Goal: Task Accomplishment & Management: Manage account settings

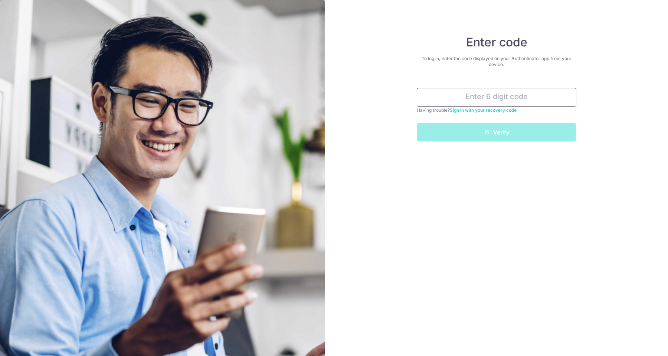
click at [476, 98] on input "text" at bounding box center [497, 97] width 160 height 19
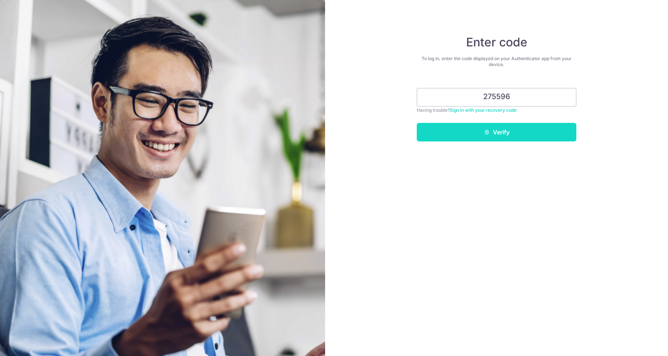
type input "275596"
click at [477, 126] on button "Verify" at bounding box center [497, 132] width 160 height 19
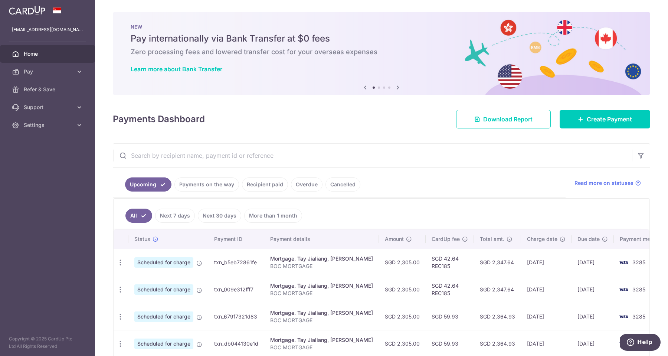
scroll to position [37, 0]
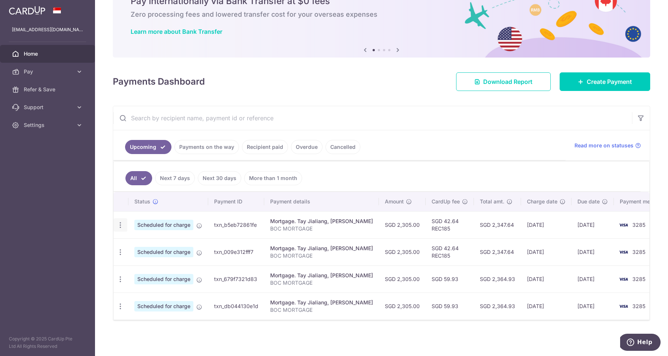
click at [120, 224] on icon "button" at bounding box center [121, 225] width 8 height 8
click at [148, 264] on span "Cancel payment" at bounding box center [160, 263] width 50 height 9
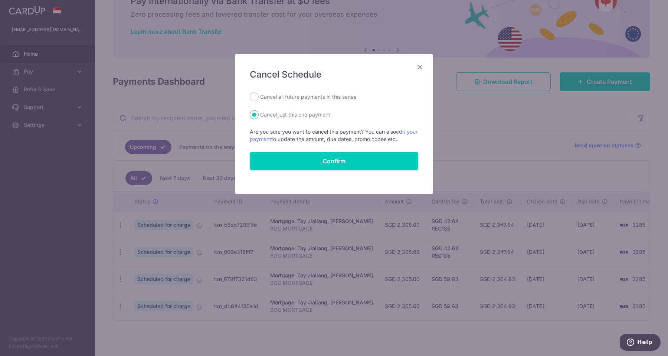
click at [293, 98] on label "Cancel all future payments in this series" at bounding box center [308, 96] width 96 height 9
click at [259, 98] on input "Cancel all future payments in this series" at bounding box center [254, 96] width 9 height 9
radio input "true"
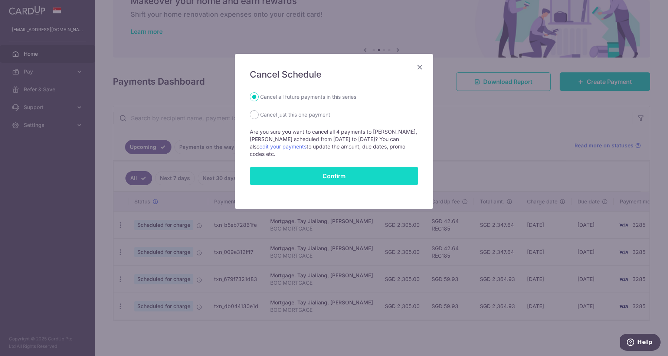
click at [341, 173] on button "Confirm" at bounding box center [334, 176] width 169 height 19
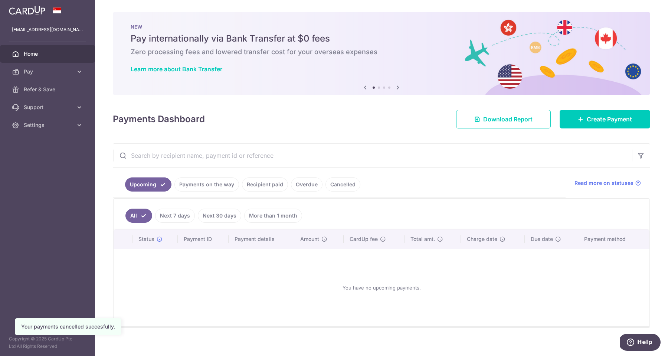
click at [257, 187] on link "Recipient paid" at bounding box center [265, 184] width 46 height 14
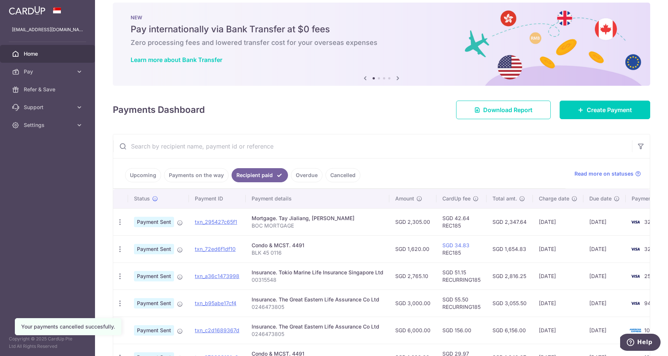
scroll to position [32, 0]
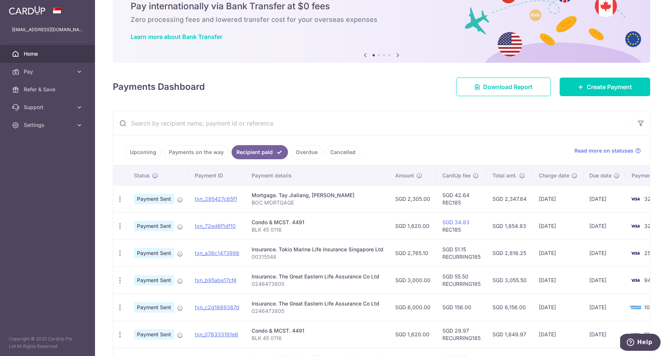
click at [149, 153] on link "Upcoming" at bounding box center [143, 152] width 36 height 14
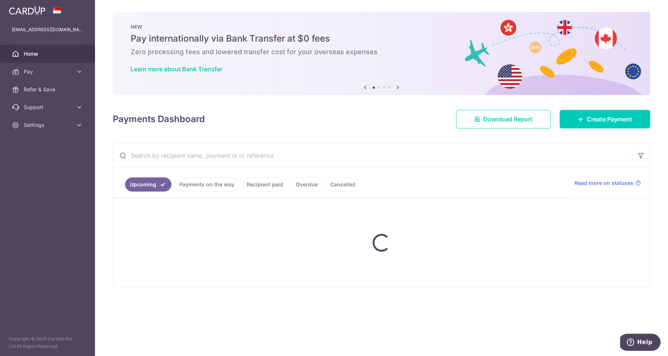
scroll to position [0, 0]
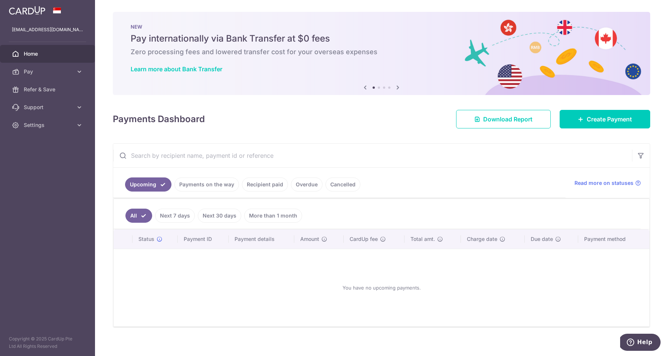
click at [216, 184] on link "Payments on the way" at bounding box center [206, 184] width 65 height 14
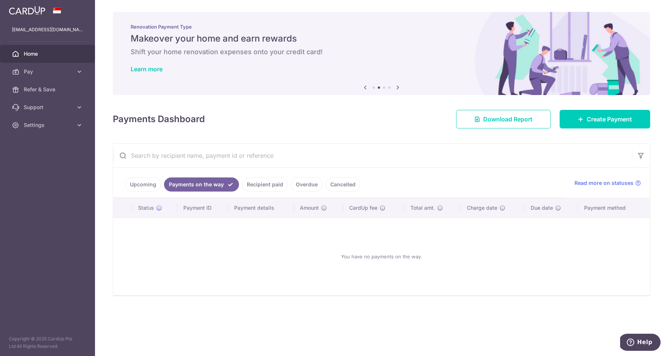
click at [270, 183] on link "Recipient paid" at bounding box center [265, 184] width 46 height 14
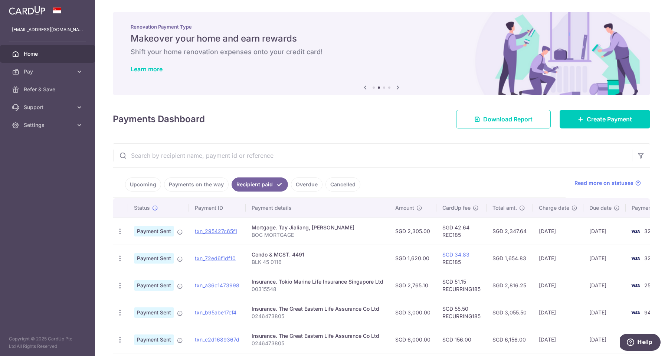
click at [147, 182] on link "Upcoming" at bounding box center [143, 184] width 36 height 14
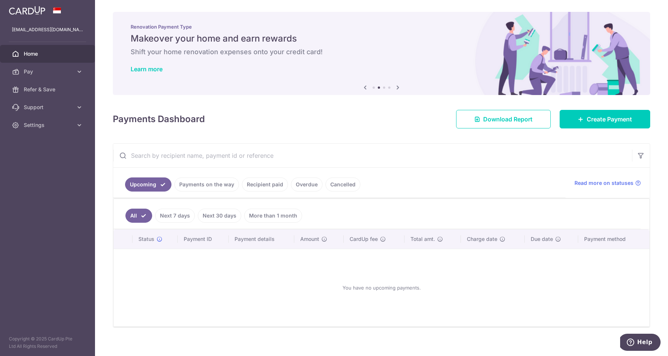
click at [348, 188] on link "Cancelled" at bounding box center [343, 184] width 35 height 14
